Goal: Find specific page/section: Find specific page/section

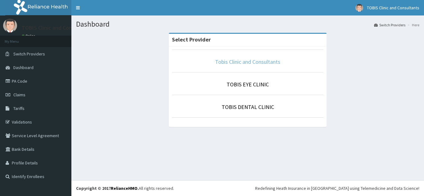
click at [261, 60] on link "Tobis Clinic and Consultants" at bounding box center [247, 61] width 65 height 7
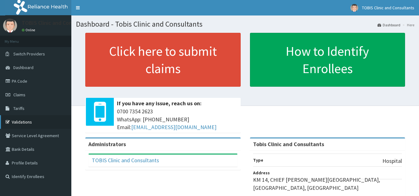
click at [20, 121] on link "Validations" at bounding box center [35, 122] width 71 height 14
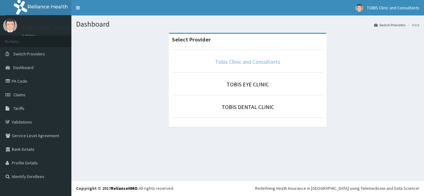
click at [221, 63] on link "Tobis Clinic and Consultants" at bounding box center [247, 61] width 65 height 7
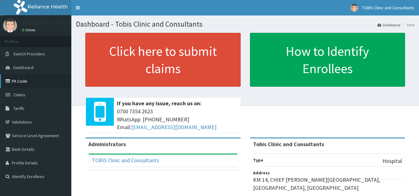
click at [22, 83] on link "PA Code" at bounding box center [35, 81] width 71 height 14
